Goal: Task Accomplishment & Management: Manage account settings

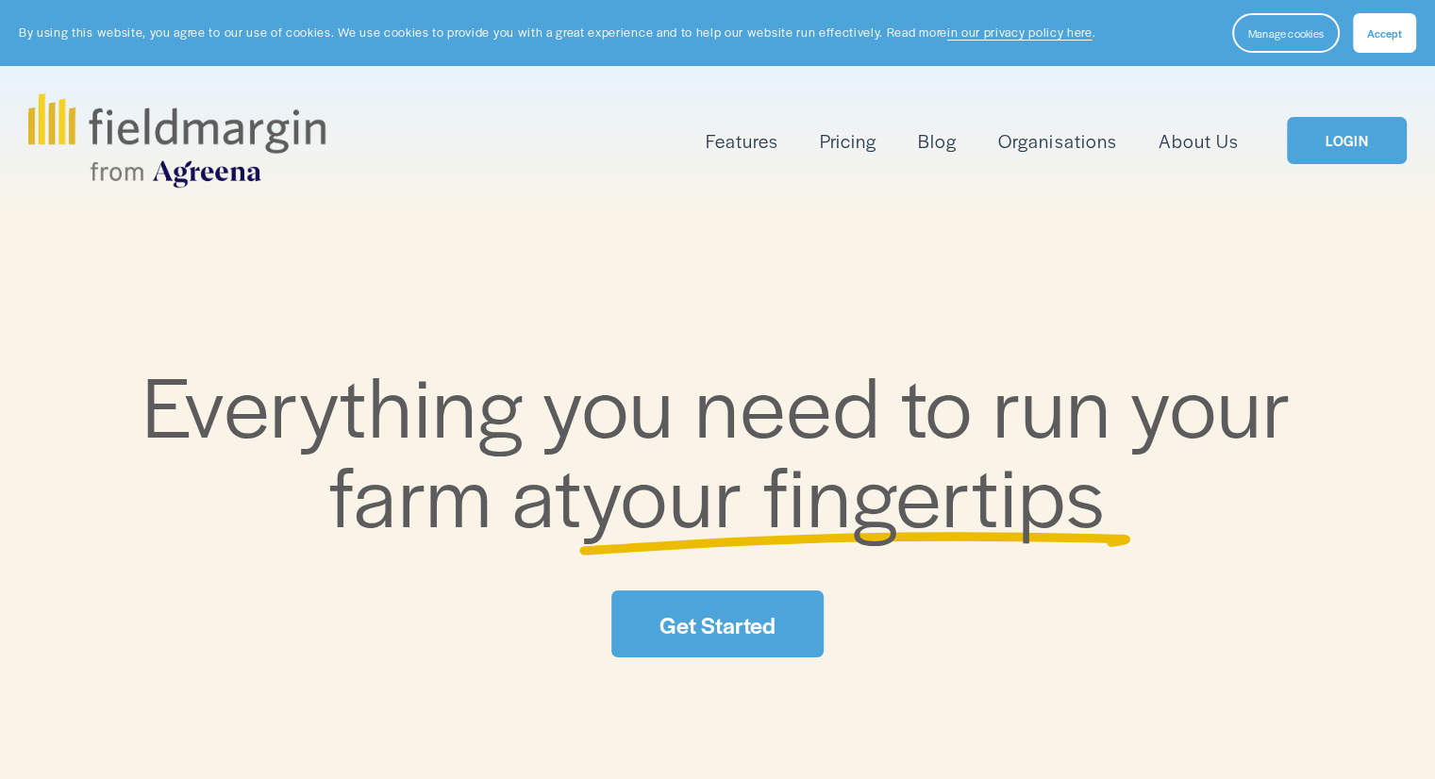
click at [1358, 129] on link "LOGIN" at bounding box center [1346, 141] width 119 height 48
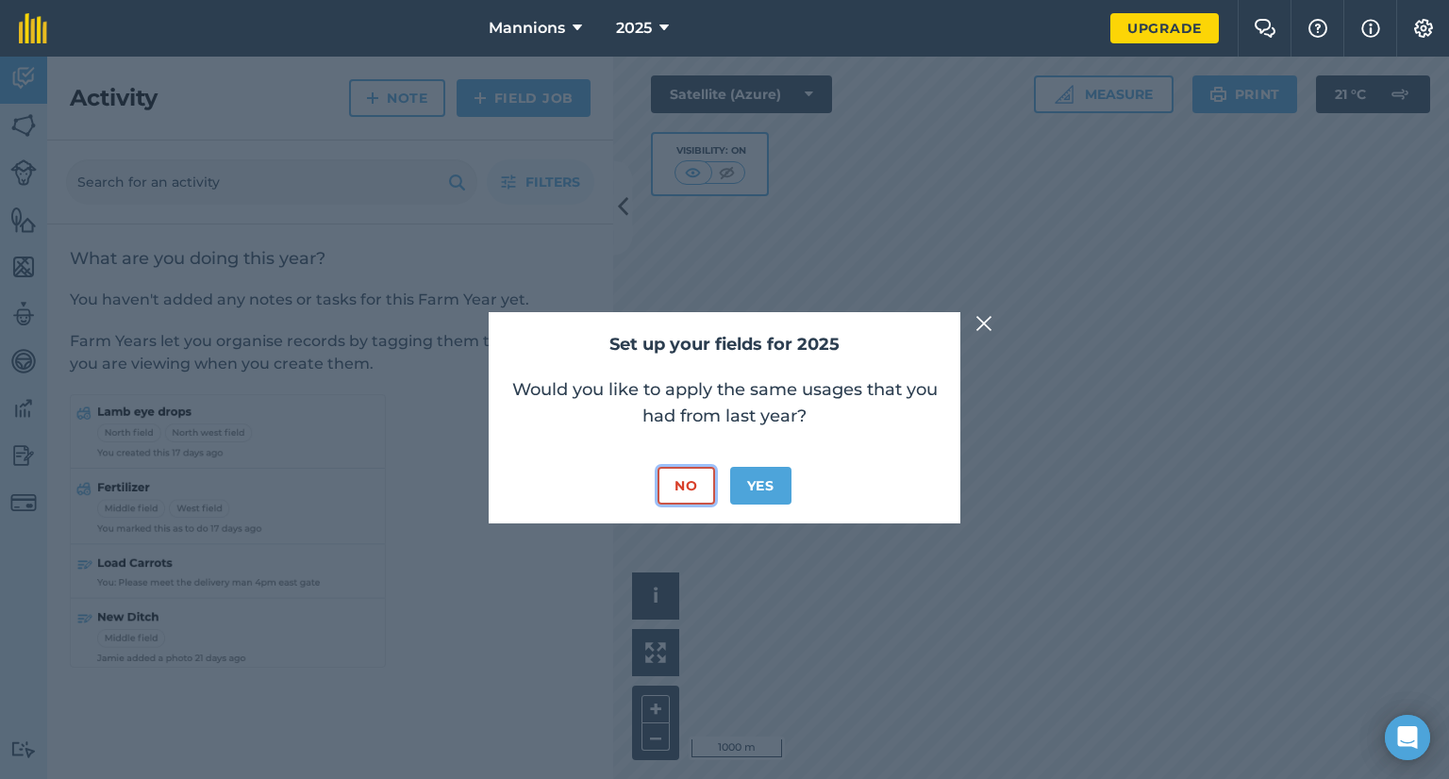
click at [675, 482] on button "No" at bounding box center [685, 486] width 57 height 38
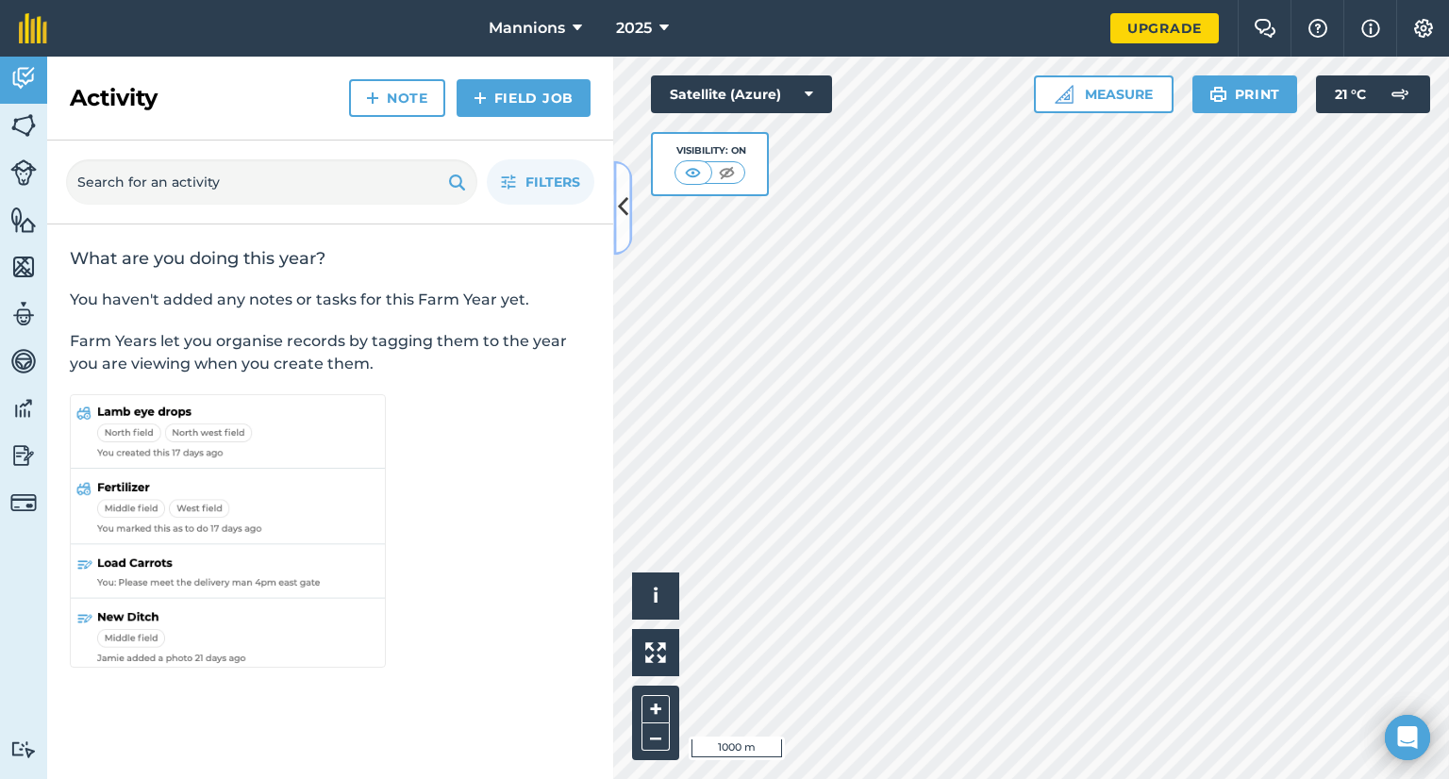
click at [615, 201] on button at bounding box center [622, 207] width 19 height 94
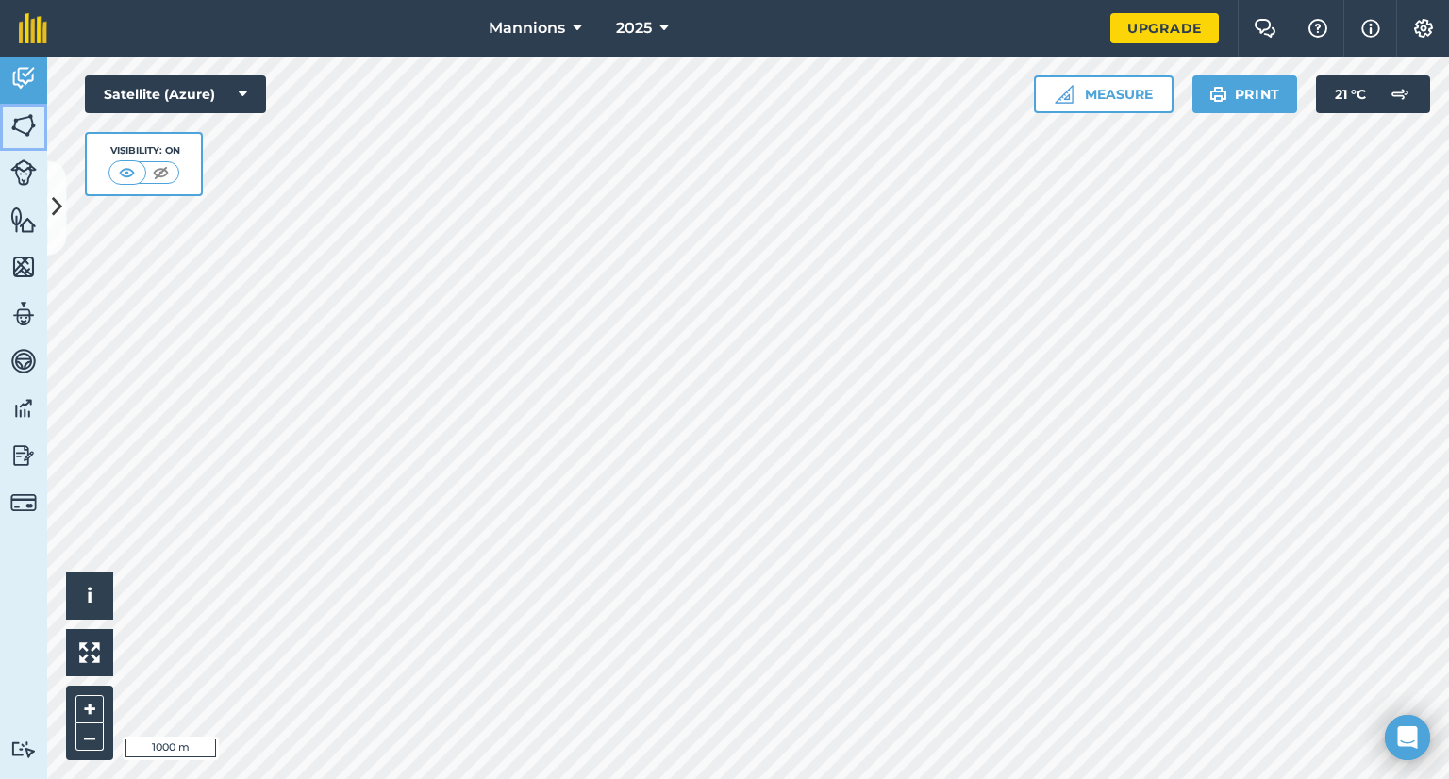
click at [8, 127] on link "Fields" at bounding box center [23, 127] width 47 height 47
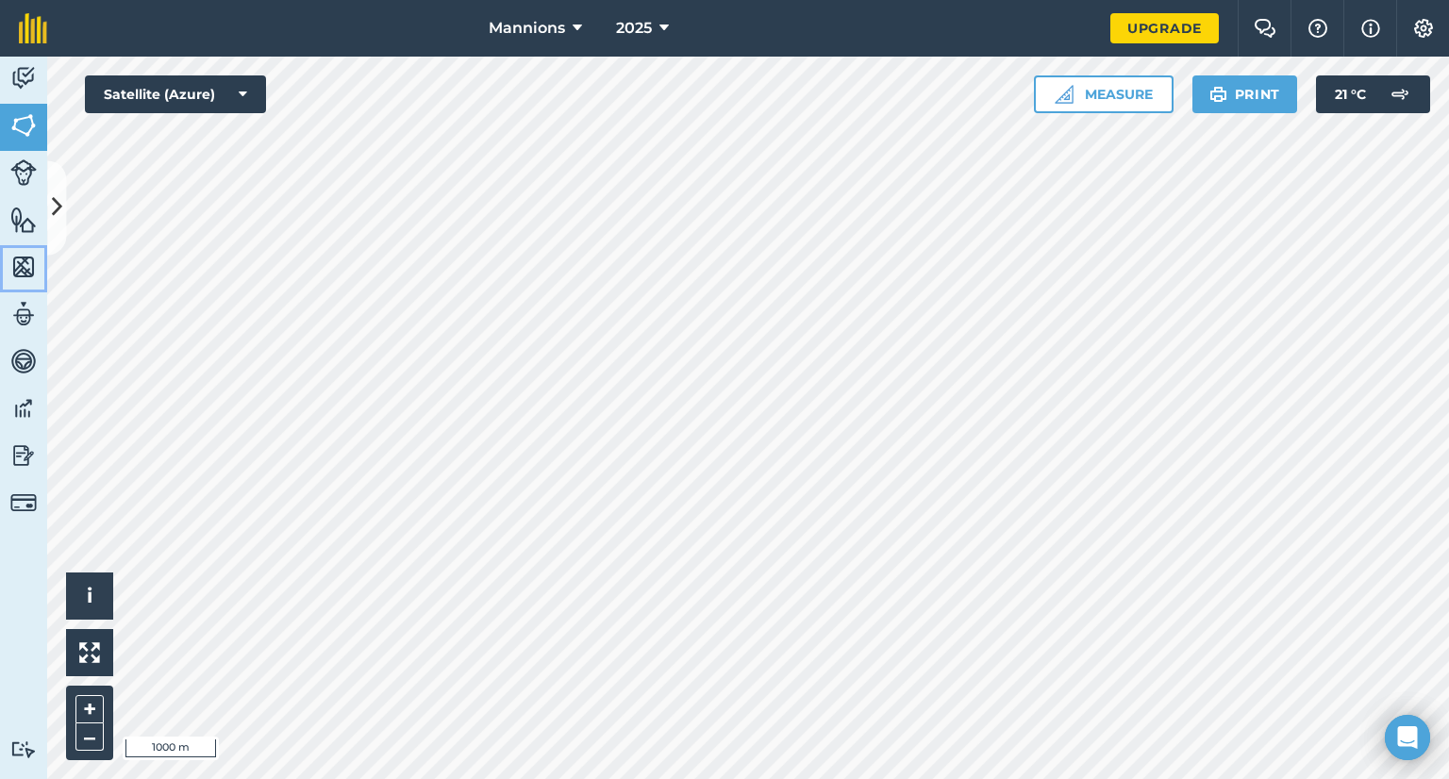
click at [16, 268] on img at bounding box center [23, 267] width 26 height 28
click at [87, 707] on button "+" at bounding box center [89, 709] width 28 height 28
click at [19, 129] on img at bounding box center [23, 125] width 26 height 28
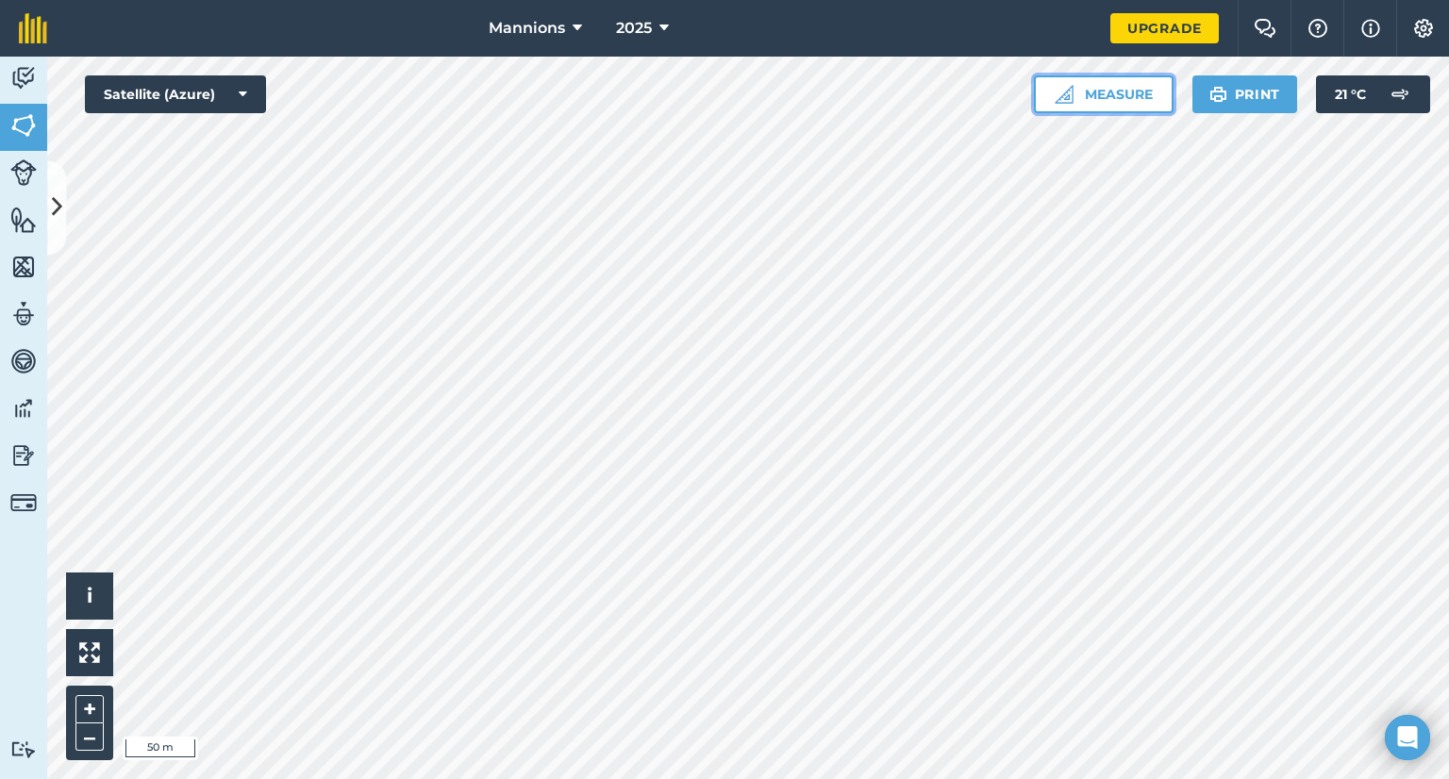
click at [1071, 88] on img at bounding box center [1064, 94] width 19 height 19
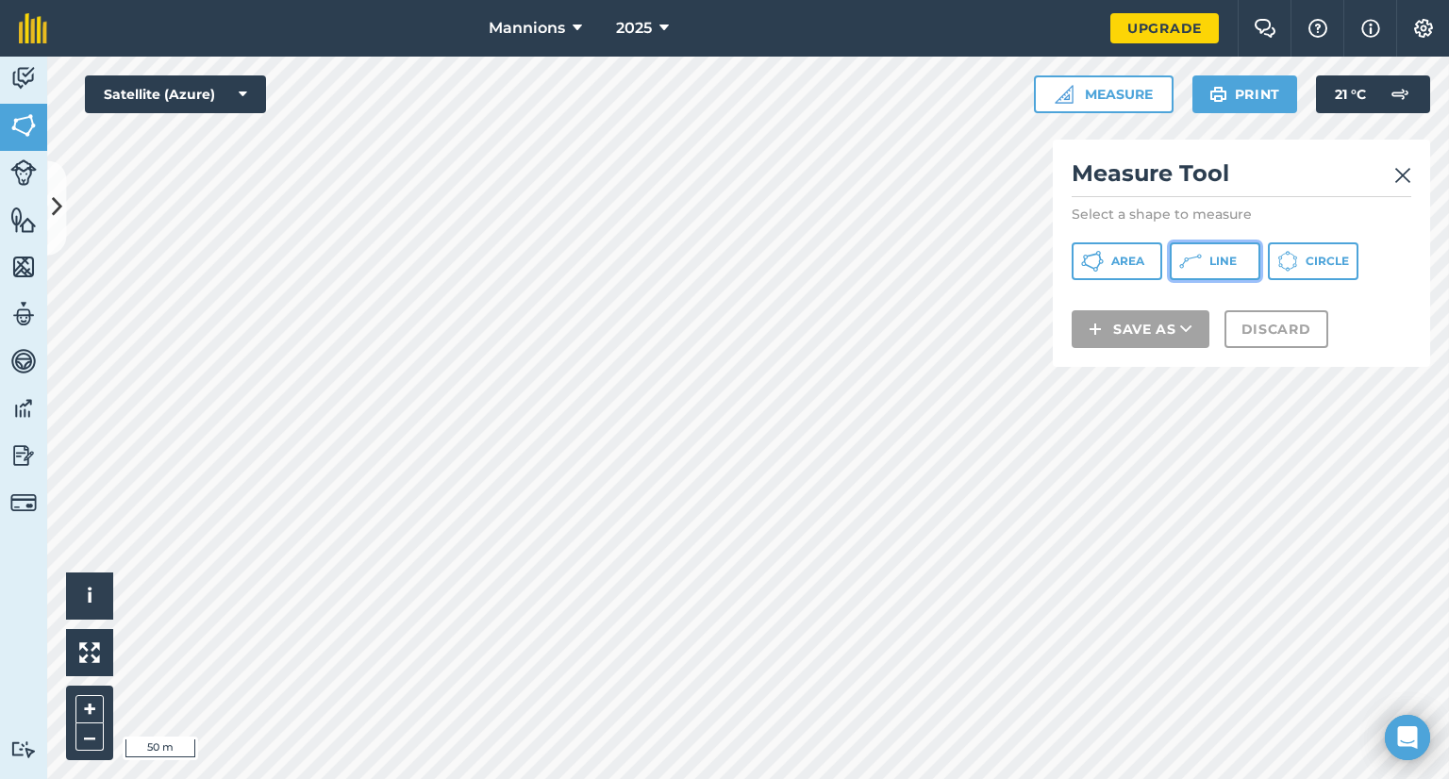
click at [1207, 266] on button "Line" at bounding box center [1215, 261] width 91 height 38
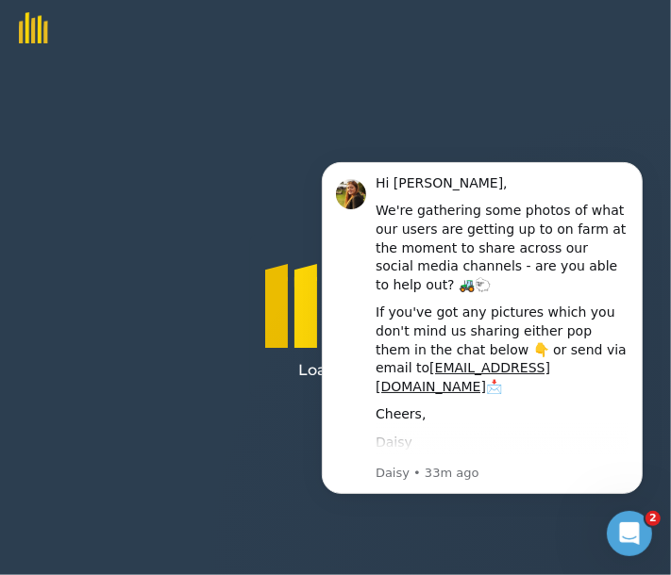
click at [645, 177] on body "Hi [PERSON_NAME], We're gathering some photos of what our users are getting up …" at bounding box center [481, 328] width 362 height 375
click at [636, 170] on icon "Dismiss notification" at bounding box center [636, 166] width 10 height 10
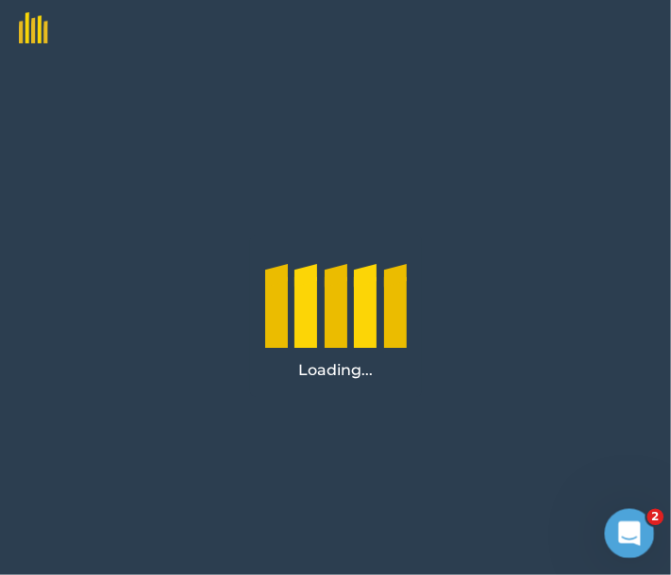
click at [645, 532] on div "Open Intercom Messenger" at bounding box center [626, 531] width 62 height 62
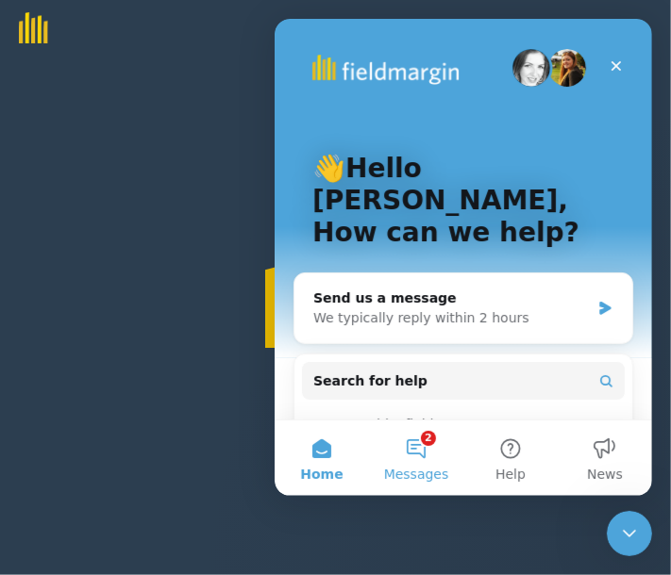
click at [421, 438] on button "2 Messages" at bounding box center [415, 458] width 94 height 75
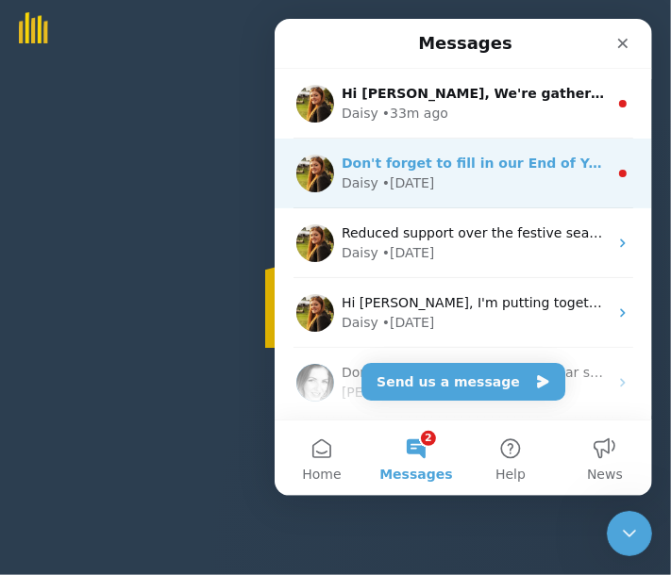
click at [490, 182] on div "Daisy • [DATE]" at bounding box center [474, 184] width 266 height 20
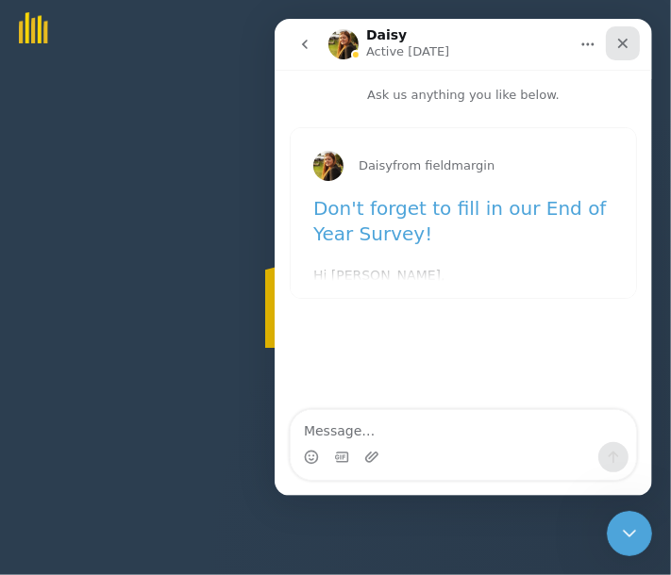
click at [633, 46] on div "Close" at bounding box center [622, 43] width 34 height 34
